Goal: Navigation & Orientation: Understand site structure

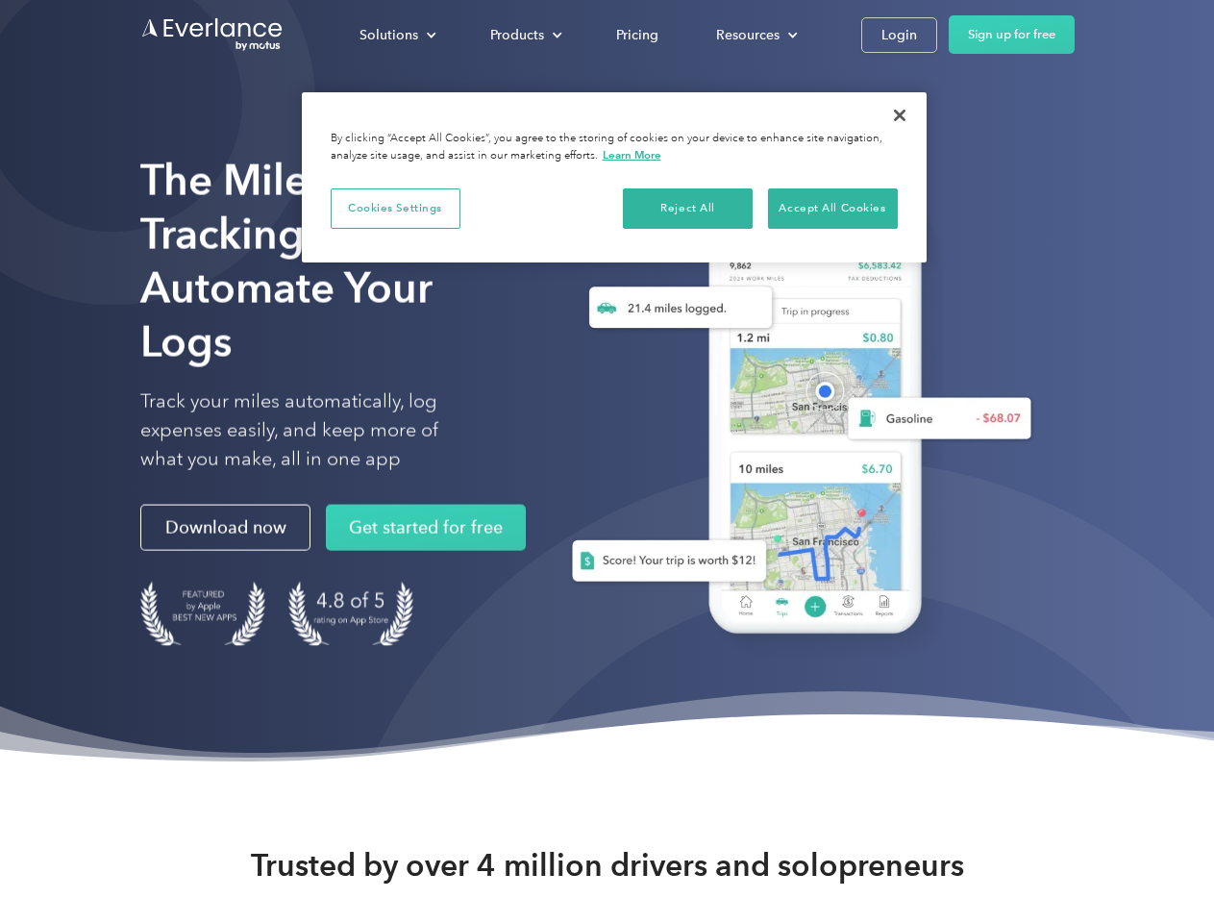
click at [397, 35] on div "Solutions" at bounding box center [389, 35] width 59 height 24
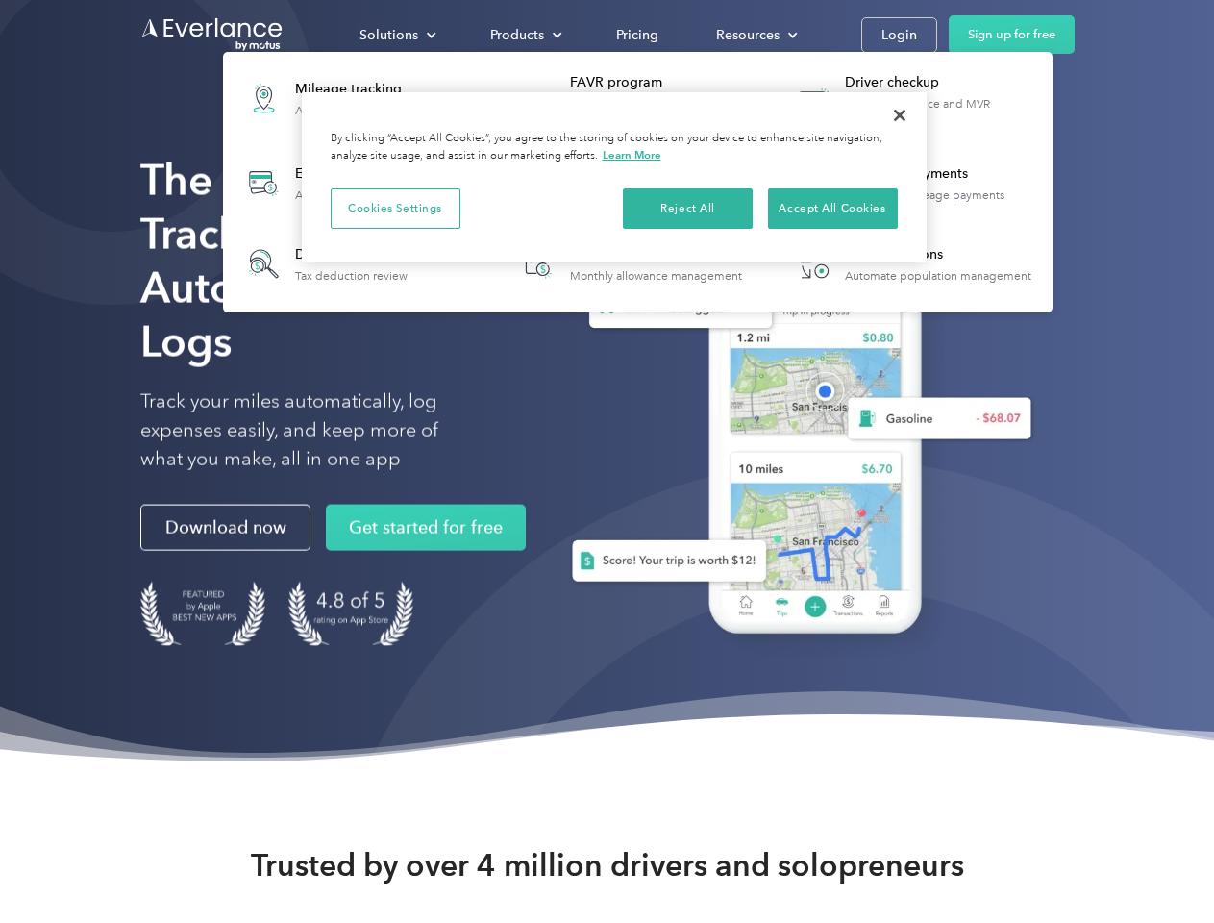
click at [524, 35] on div "Products" at bounding box center [517, 35] width 54 height 24
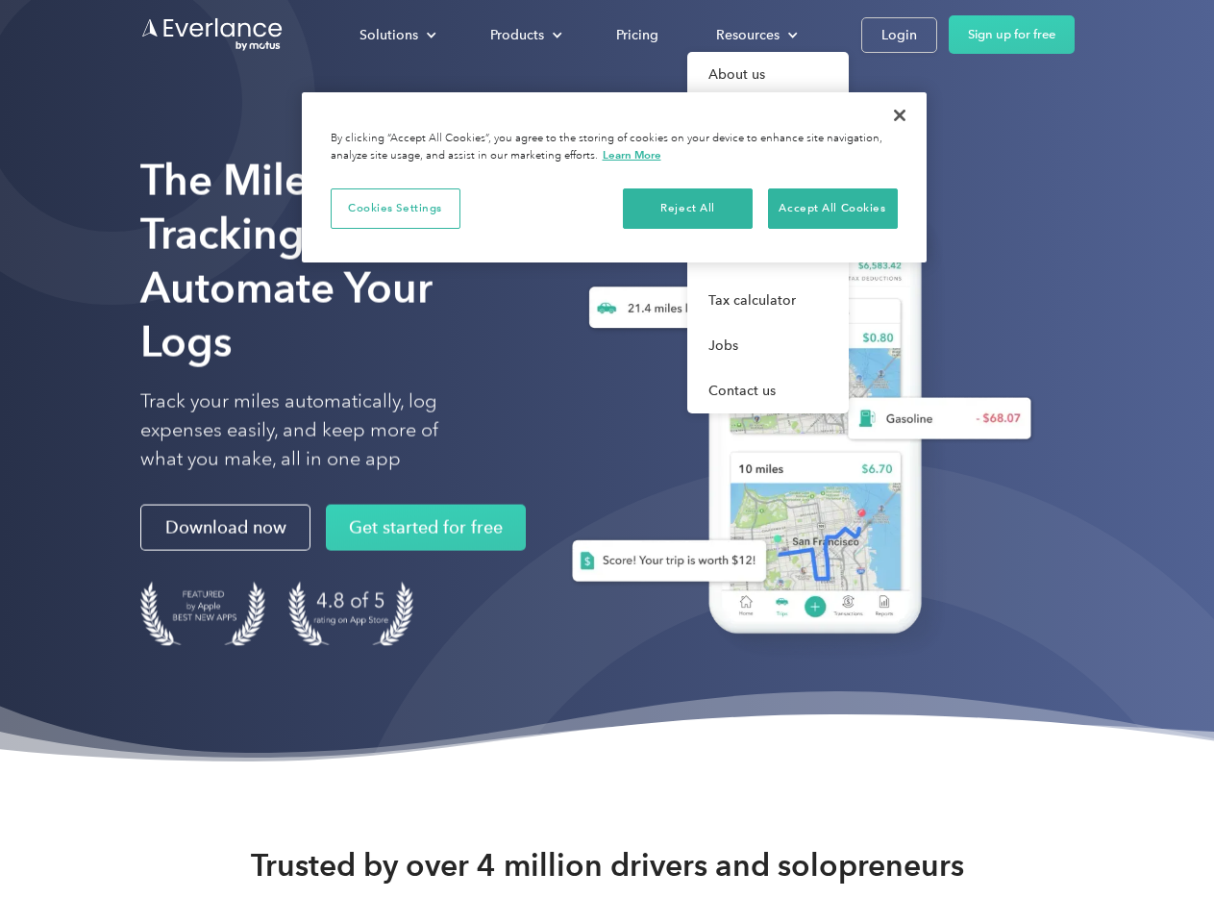
click at [755, 35] on div "Resources" at bounding box center [747, 35] width 63 height 24
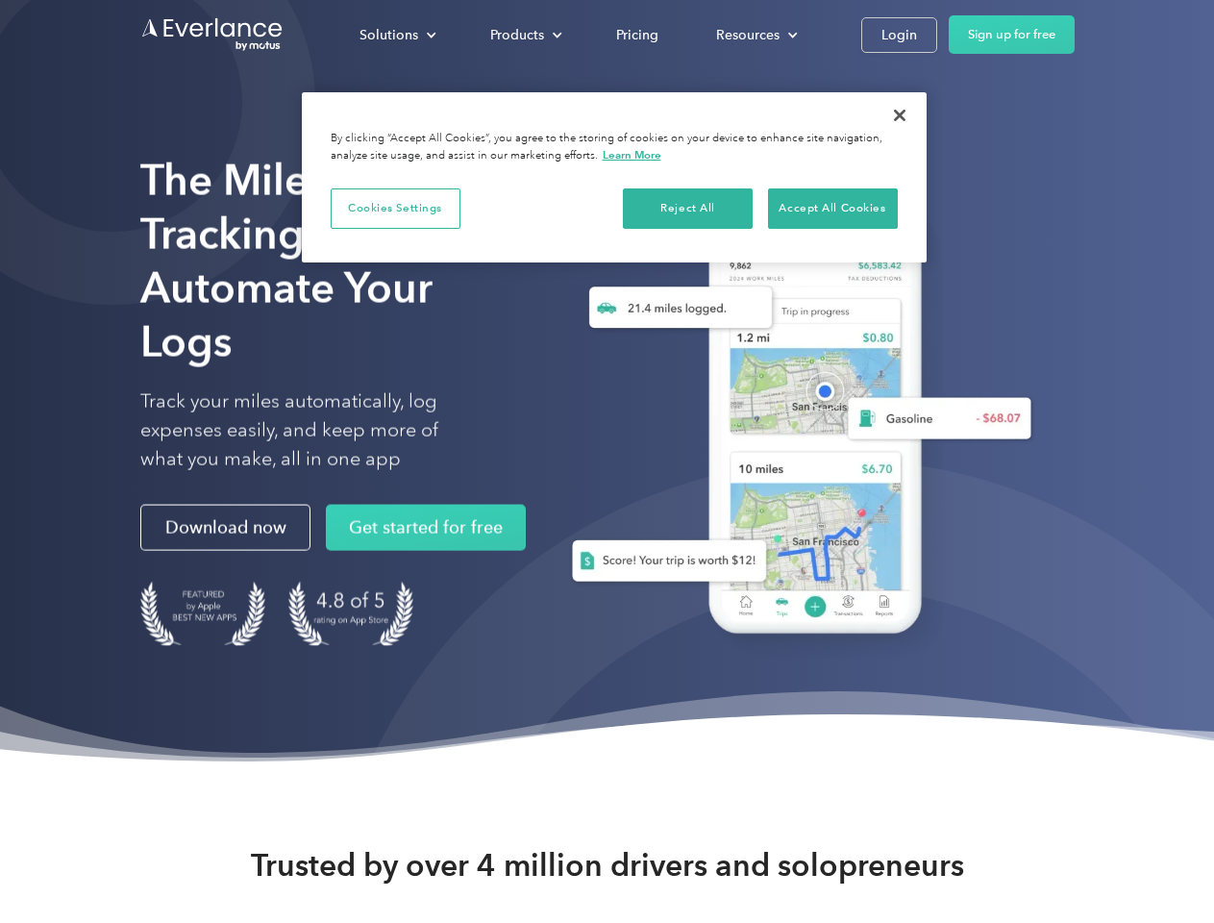
click at [395, 208] on button "Cookies Settings" at bounding box center [396, 208] width 130 height 40
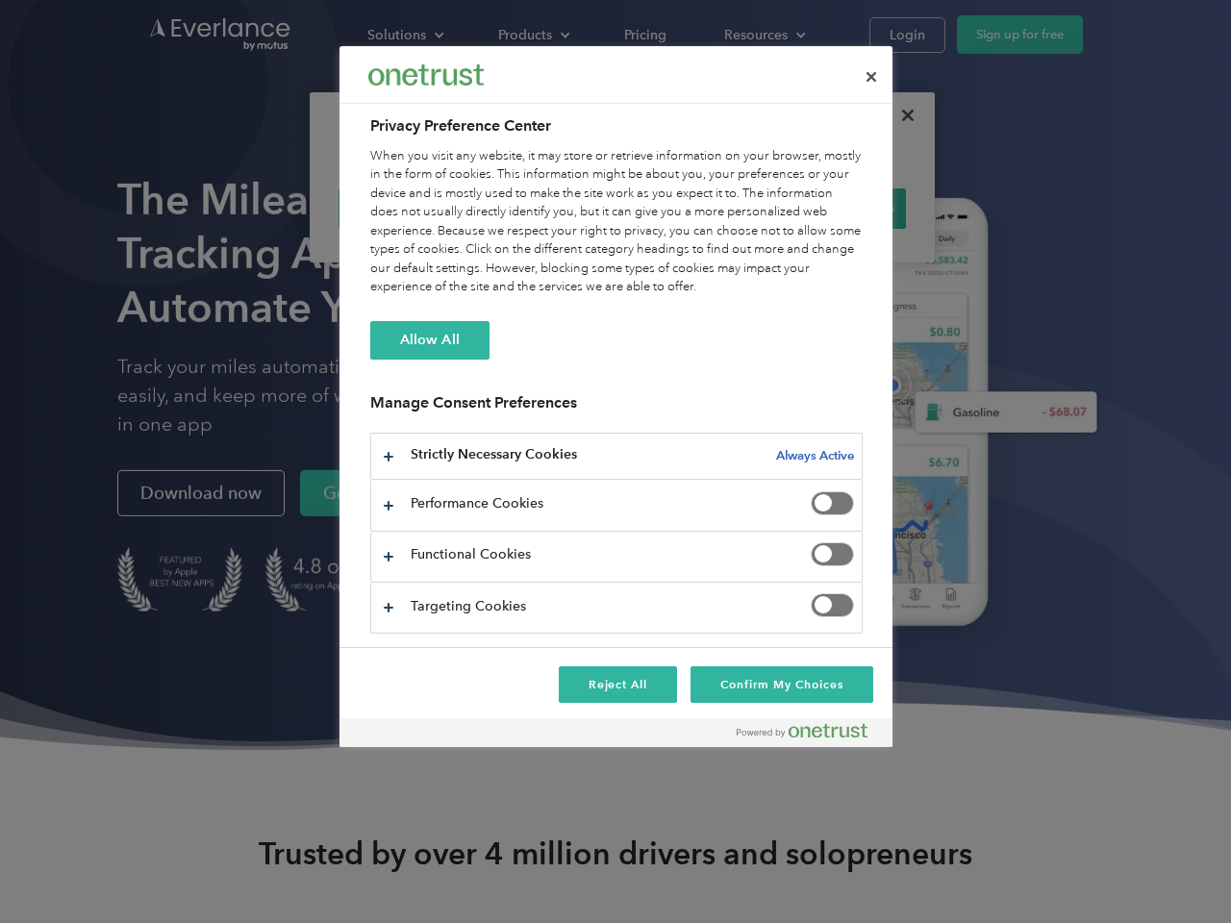
click at [688, 208] on div "When you visit any website, it may store or retrieve information on your browse…" at bounding box center [616, 222] width 492 height 150
click at [833, 208] on div "When you visit any website, it may store or retrieve information on your browse…" at bounding box center [616, 222] width 492 height 150
click at [900, 115] on div at bounding box center [615, 461] width 1231 height 923
